Goal: Transaction & Acquisition: Download file/media

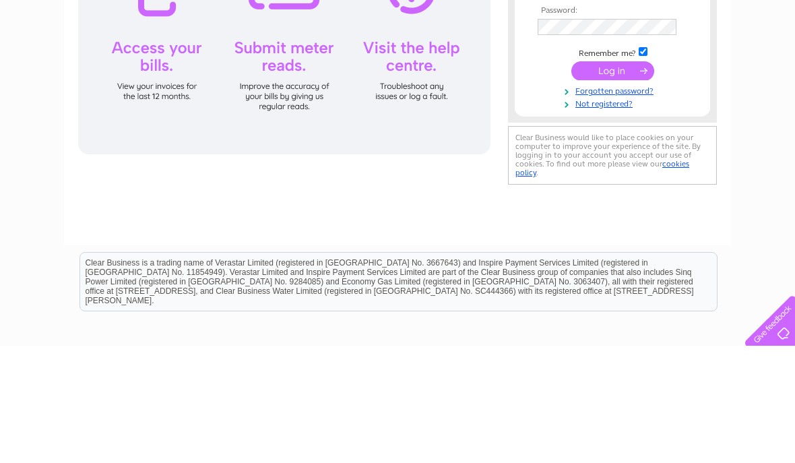
type input "andymckay07@sky.com"
click at [612, 188] on input "submit" at bounding box center [612, 187] width 83 height 19
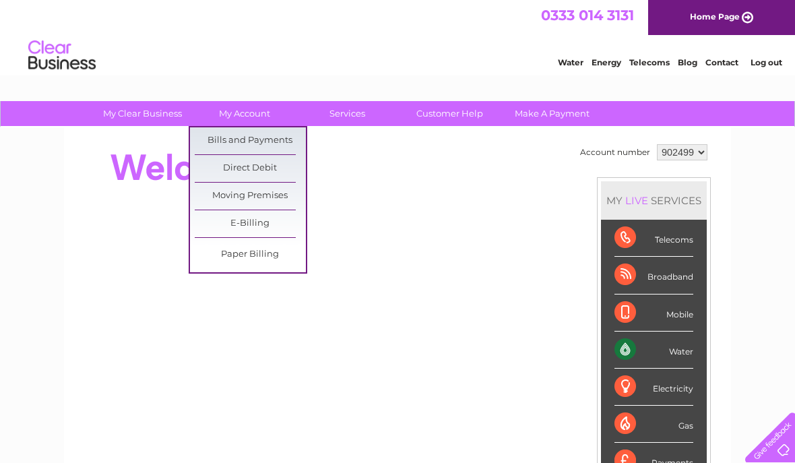
click at [274, 146] on link "Bills and Payments" at bounding box center [250, 140] width 111 height 27
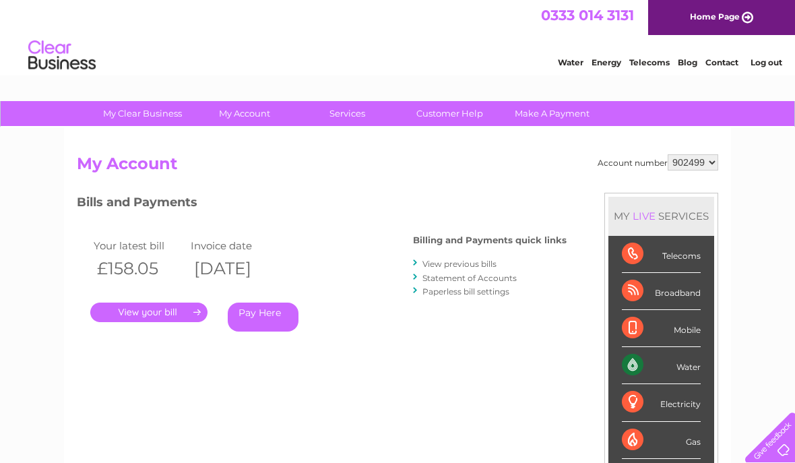
click at [174, 314] on link "." at bounding box center [148, 312] width 117 height 20
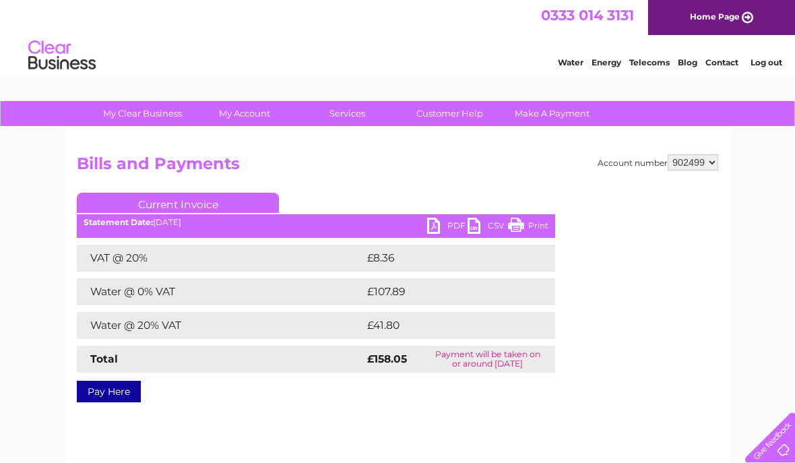
click at [434, 229] on link "PDF" at bounding box center [447, 228] width 40 height 20
